Goal: Transaction & Acquisition: Obtain resource

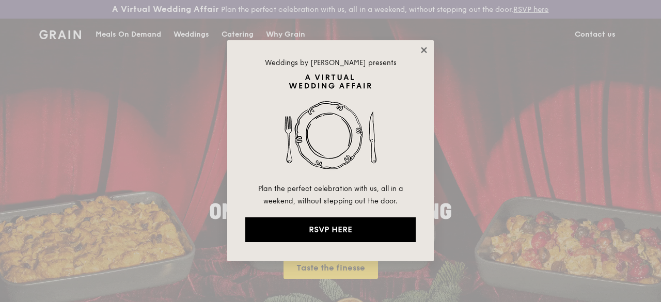
click at [427, 51] on icon at bounding box center [423, 49] width 9 height 9
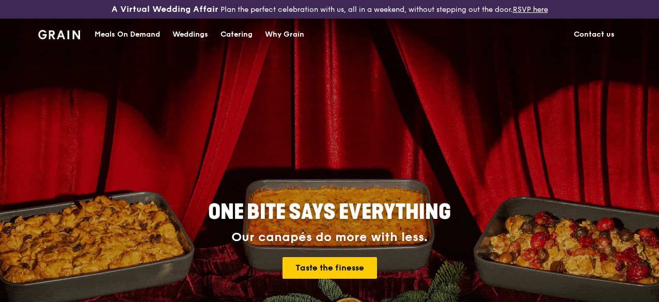
click at [246, 47] on div "Catering" at bounding box center [236, 34] width 32 height 31
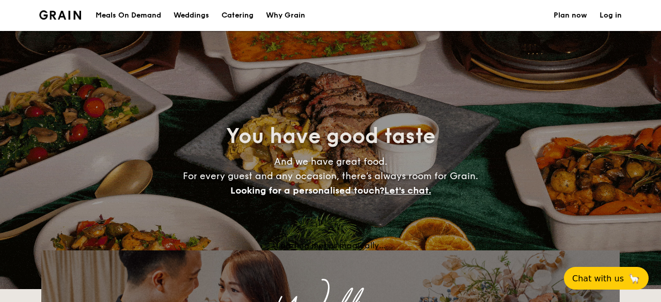
select select
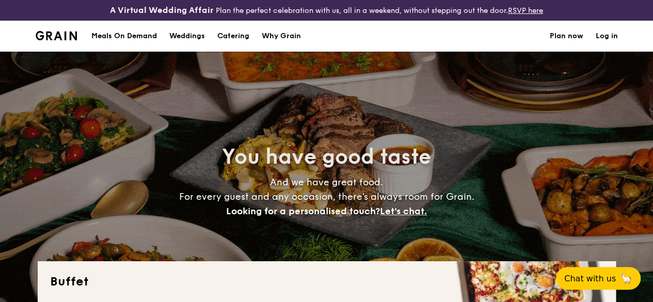
click at [235, 49] on h1 "Catering" at bounding box center [233, 36] width 32 height 31
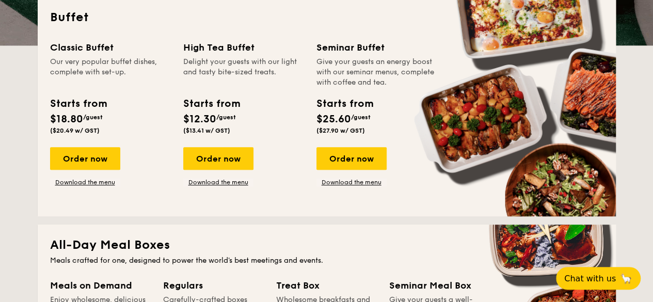
scroll to position [529, 0]
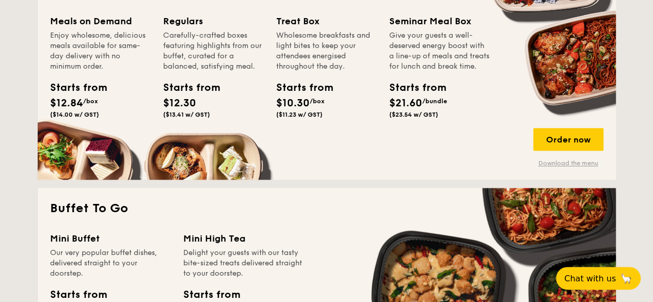
click at [582, 167] on link "Download the menu" at bounding box center [568, 163] width 70 height 8
